Goal: Task Accomplishment & Management: Manage account settings

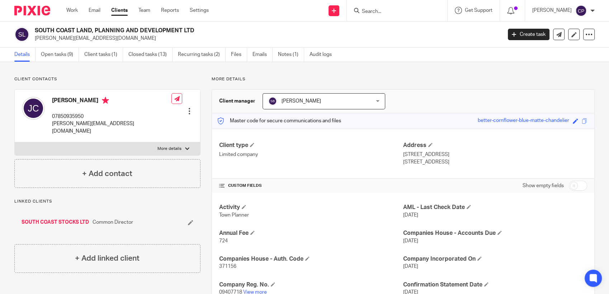
click at [380, 13] on input "Search" at bounding box center [393, 12] width 65 height 6
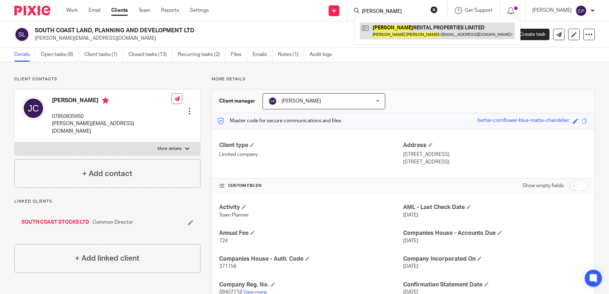
type input "[PERSON_NAME]"
click at [418, 33] on link at bounding box center [436, 31] width 155 height 16
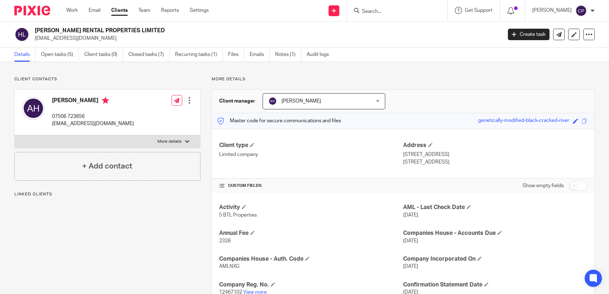
click at [186, 102] on div at bounding box center [189, 100] width 7 height 7
click at [148, 114] on link "Edit contact" at bounding box center [155, 116] width 68 height 10
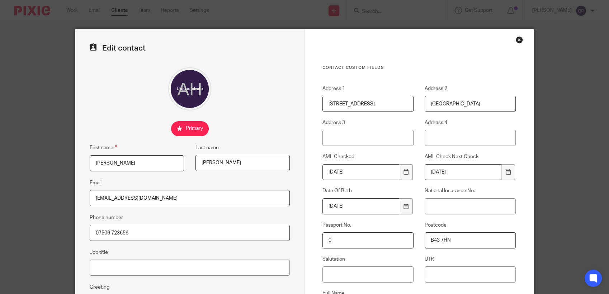
click at [515, 39] on div "Close this dialog window" at bounding box center [518, 39] width 7 height 7
